Goal: Communication & Community: Answer question/provide support

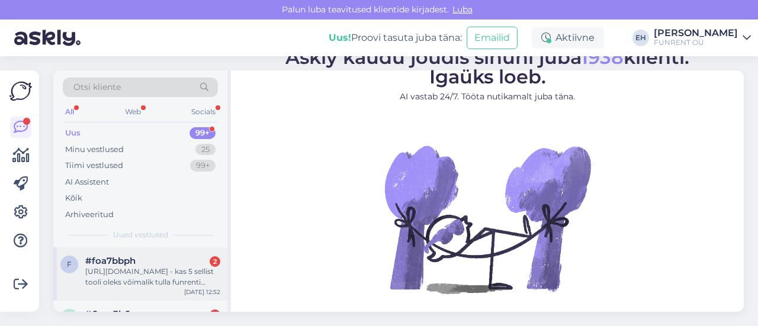
click at [184, 268] on div "[URL][DOMAIN_NAME] - kas 5 sellist tooli oleks võimalik tulla funrenti kohapeal…" at bounding box center [152, 277] width 135 height 21
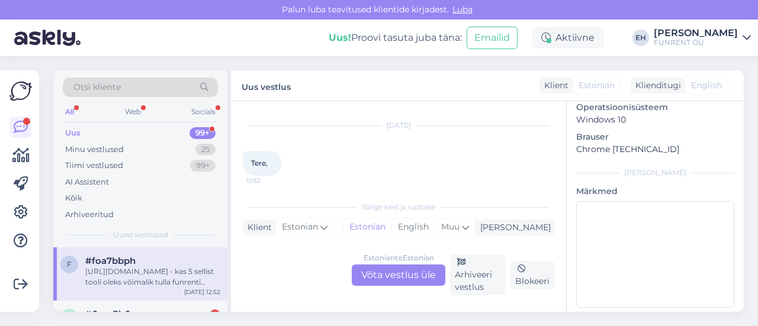
scroll to position [91, 0]
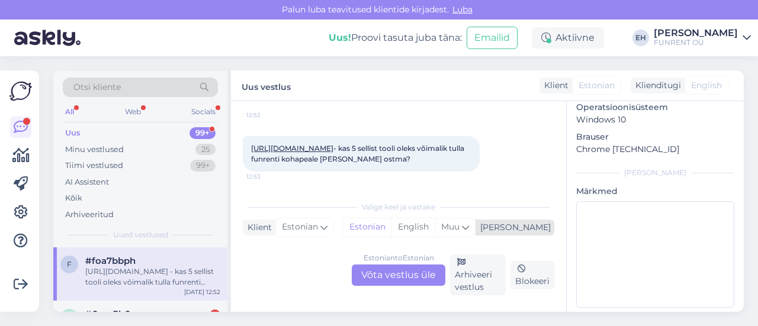
click at [547, 228] on div "[PERSON_NAME]" at bounding box center [513, 228] width 75 height 12
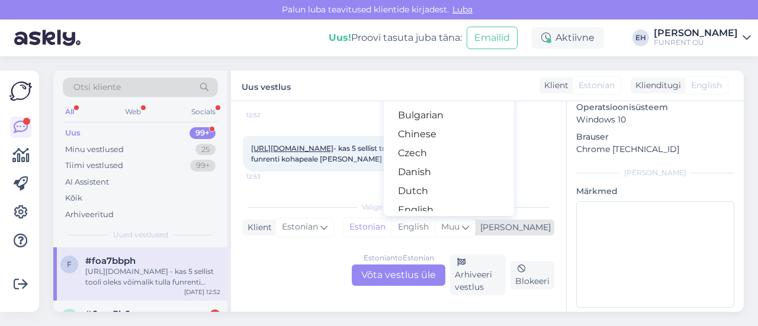
click at [539, 227] on div "[PERSON_NAME]" at bounding box center [513, 228] width 75 height 12
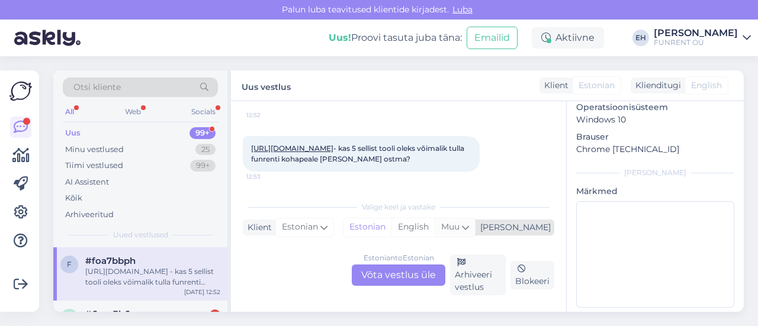
click at [460, 226] on span "Muu" at bounding box center [450, 227] width 18 height 11
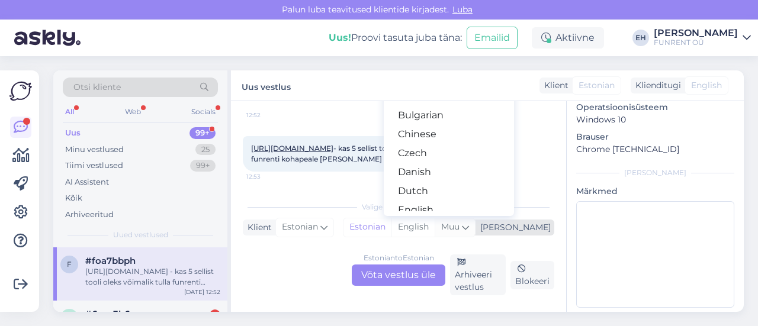
click at [460, 226] on span "Muu" at bounding box center [450, 227] width 18 height 11
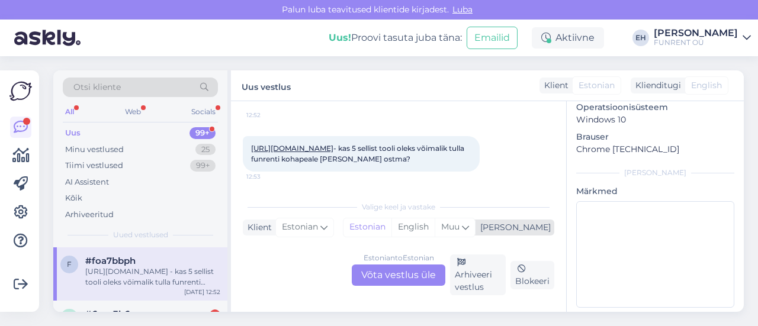
click at [542, 228] on div "[PERSON_NAME]" at bounding box center [513, 228] width 75 height 12
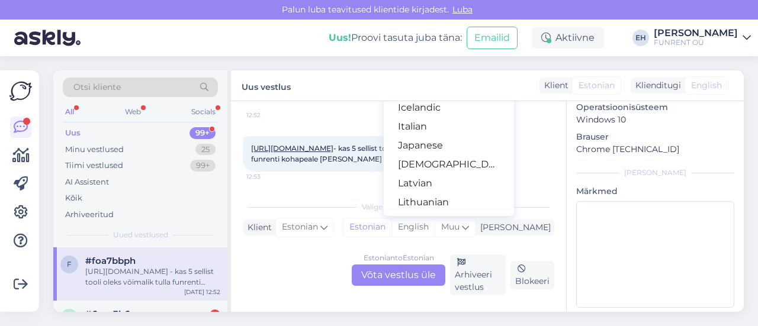
scroll to position [237, 0]
click at [555, 215] on div "Vestlus algas [DATE] Tere, 12:52 [URL][DOMAIN_NAME] - kas 5 sellist tooli oleks…" at bounding box center [398, 206] width 335 height 211
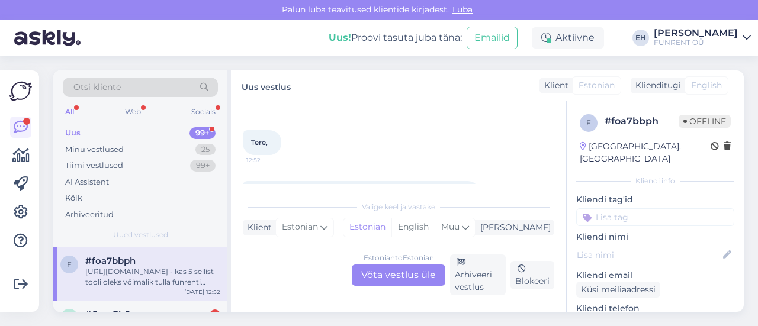
scroll to position [91, 0]
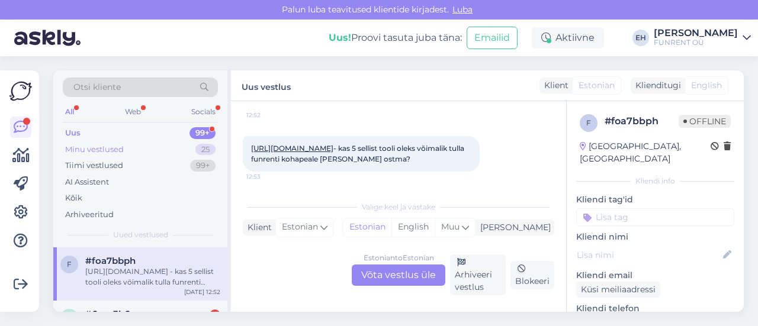
click at [116, 152] on div "Minu vestlused" at bounding box center [94, 150] width 59 height 12
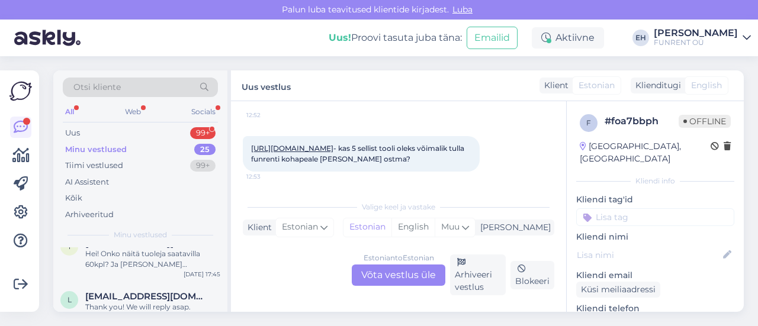
scroll to position [0, 0]
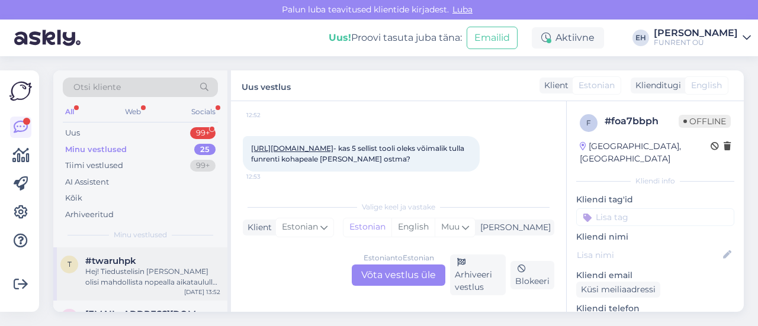
click at [162, 278] on div "Hej! Tiedustelisin [PERSON_NAME] olisi mahdollista nopealla aikataululla tilata…" at bounding box center [152, 277] width 135 height 21
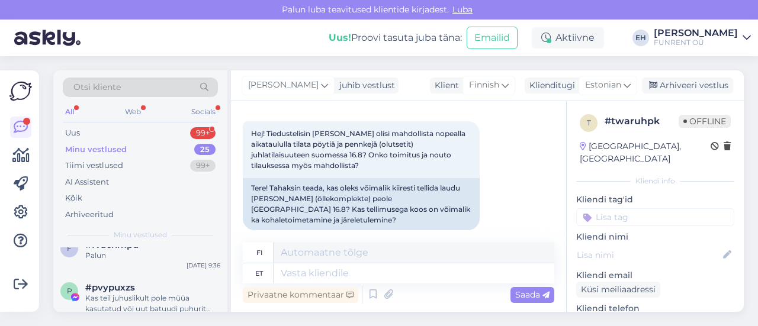
scroll to position [296, 0]
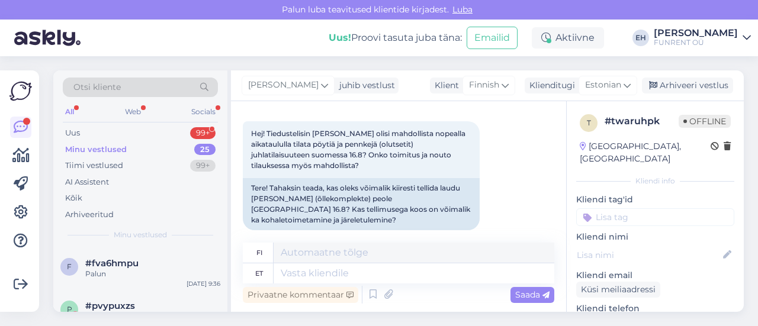
click at [158, 271] on div "Palun" at bounding box center [152, 274] width 135 height 11
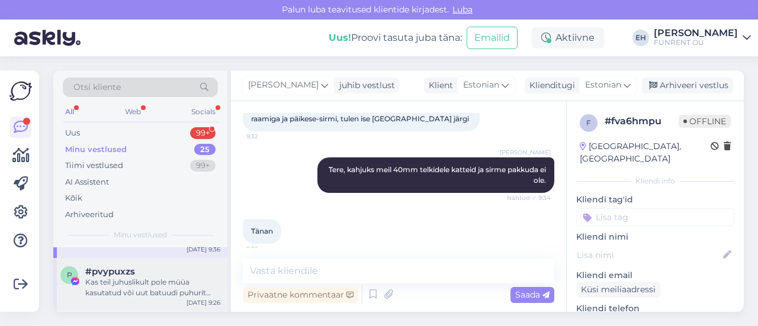
scroll to position [356, 0]
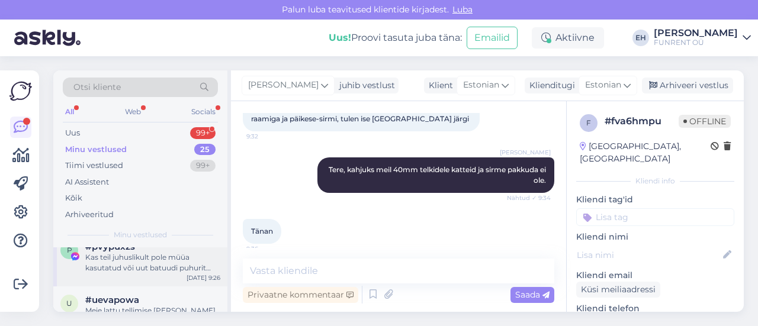
click at [155, 265] on div "Kas teil juhuslikult pole müüa kasutatud või uut batuudi puhurit võimsusega [DA…" at bounding box center [152, 262] width 135 height 21
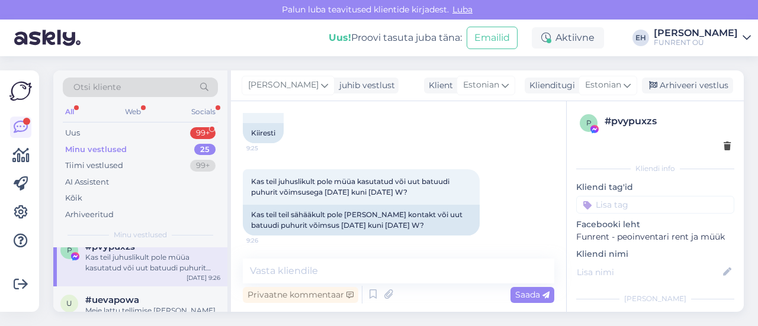
scroll to position [415, 0]
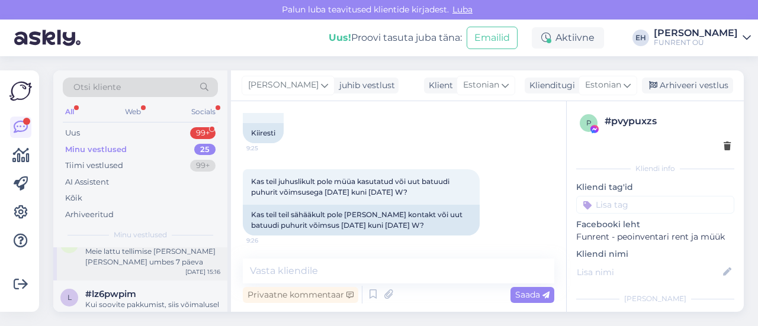
click at [161, 265] on div "Meie lattu tellimise [PERSON_NAME] [PERSON_NAME] umbes 7 päeva" at bounding box center [152, 256] width 135 height 21
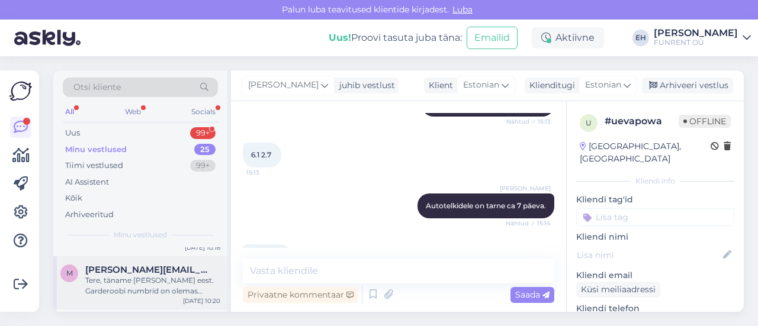
scroll to position [474, 0]
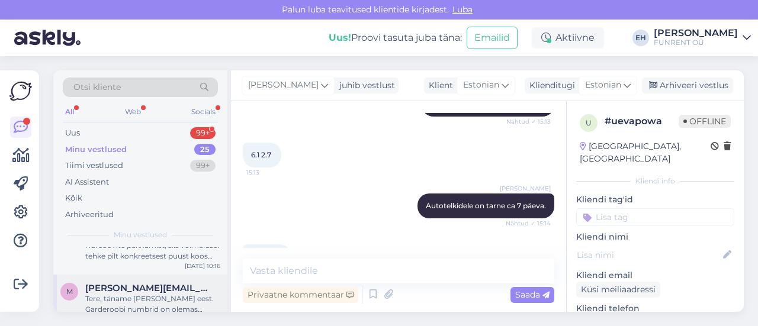
click at [171, 303] on div "Tere, täname [PERSON_NAME] eest. Garderoobi numbrid on olemas [PERSON_NAME] pak…" at bounding box center [152, 304] width 135 height 21
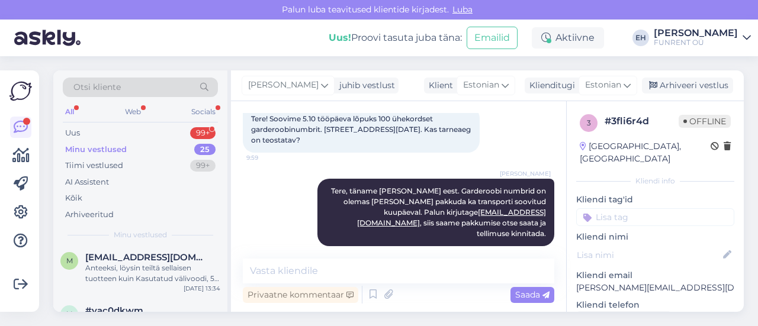
scroll to position [1161, 0]
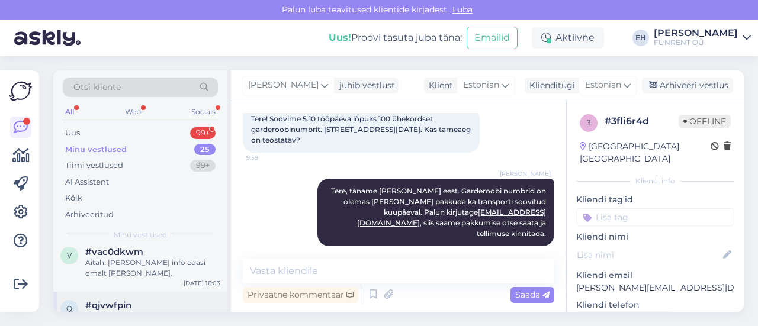
click at [124, 311] on div "Palun :)" at bounding box center [152, 316] width 135 height 11
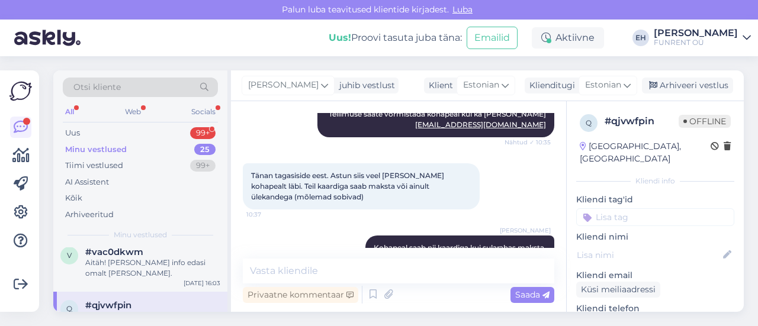
scroll to position [0, 0]
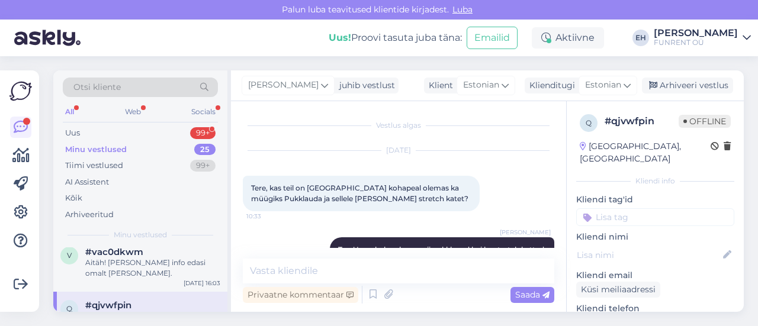
click at [46, 42] on img at bounding box center [47, 38] width 66 height 37
